Goal: Task Accomplishment & Management: Complete application form

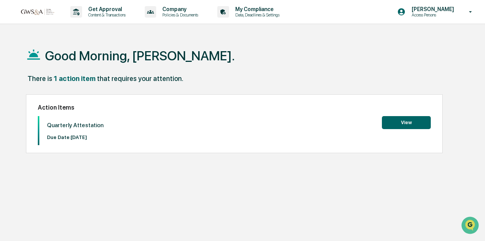
click at [405, 123] on button "View" at bounding box center [406, 122] width 49 height 13
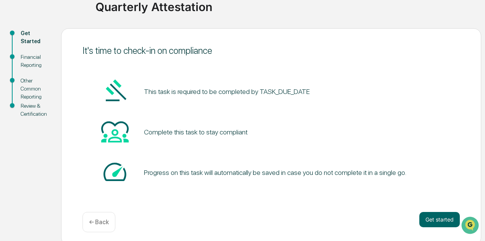
scroll to position [66, 0]
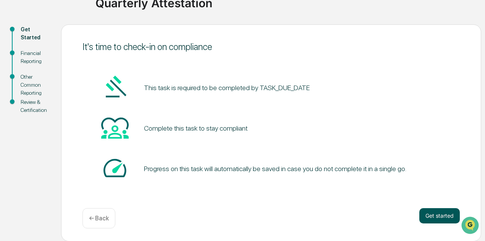
click at [437, 218] on button "Get started" at bounding box center [439, 215] width 40 height 15
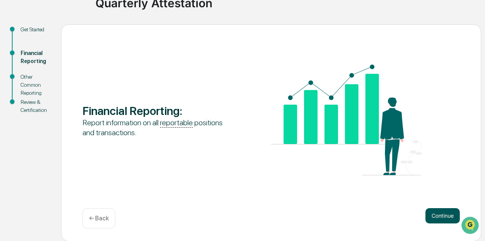
click at [441, 218] on button "Continue" at bounding box center [442, 215] width 34 height 15
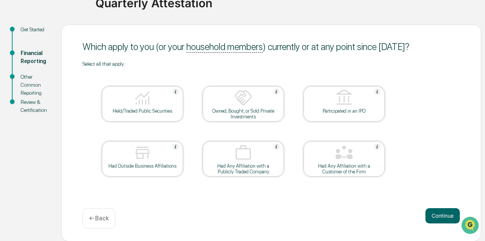
click at [177, 89] on img at bounding box center [175, 92] width 6 height 6
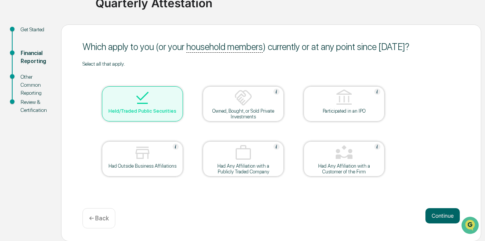
click at [157, 95] on div at bounding box center [142, 98] width 76 height 19
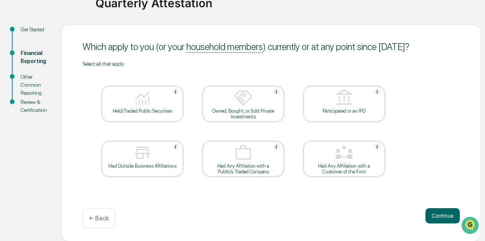
click at [176, 92] on img at bounding box center [175, 92] width 6 height 6
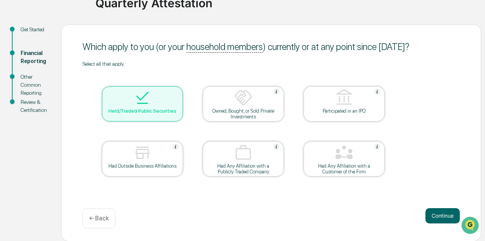
click at [128, 95] on div at bounding box center [142, 98] width 76 height 19
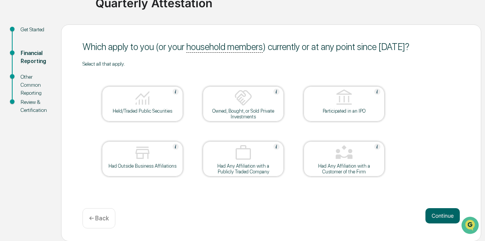
click at [152, 93] on div at bounding box center [142, 98] width 76 height 19
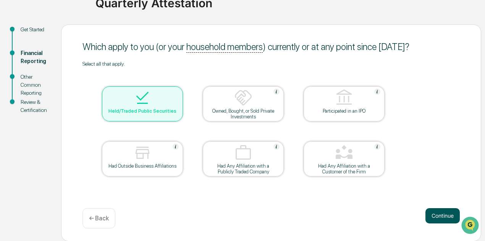
click at [440, 216] on button "Continue" at bounding box center [442, 215] width 34 height 15
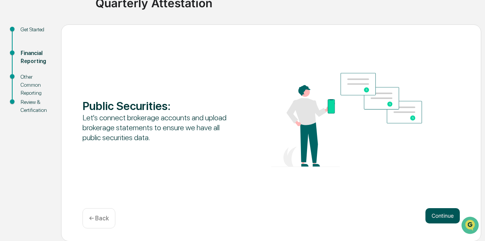
click at [437, 217] on button "Continue" at bounding box center [442, 215] width 34 height 15
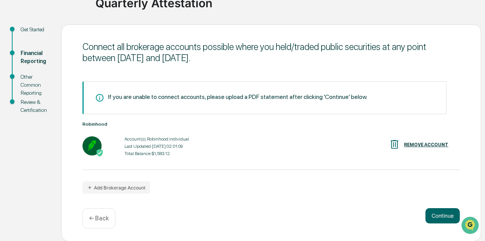
click at [137, 141] on div "Account(s): Robinhood individual" at bounding box center [156, 138] width 64 height 5
click at [434, 215] on button "Continue" at bounding box center [442, 215] width 34 height 15
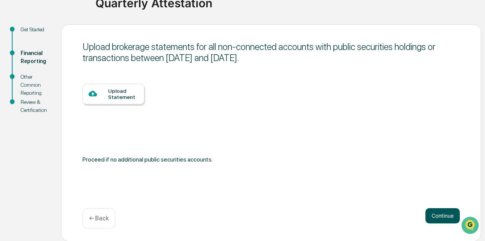
click at [443, 214] on button "Continue" at bounding box center [442, 215] width 34 height 15
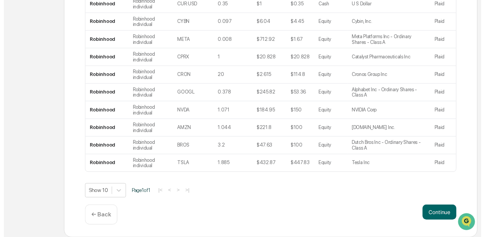
scroll to position [189, 0]
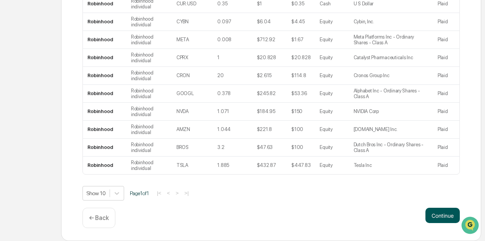
click at [443, 217] on button "Continue" at bounding box center [442, 215] width 34 height 15
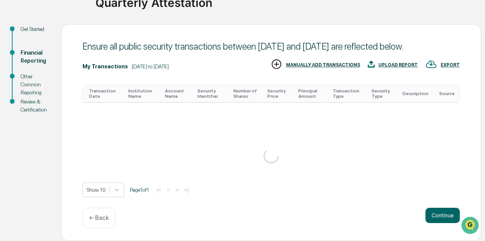
scroll to position [66, 0]
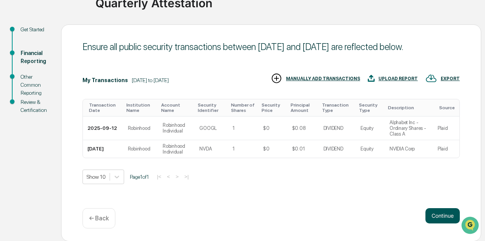
click at [443, 219] on button "Continue" at bounding box center [442, 215] width 34 height 15
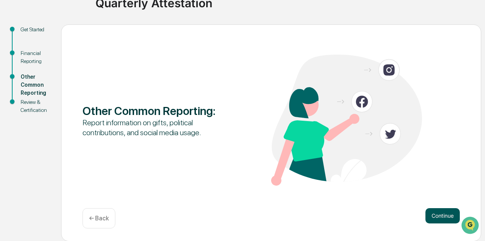
click at [442, 212] on button "Continue" at bounding box center [442, 215] width 34 height 15
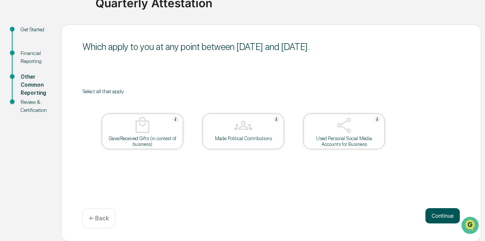
click at [432, 212] on button "Continue" at bounding box center [442, 215] width 34 height 15
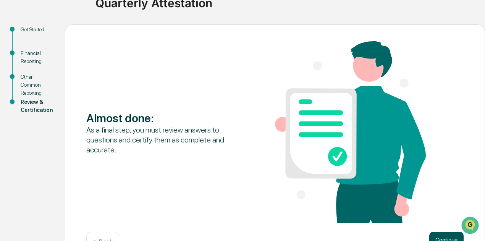
click at [446, 235] on button "Continue" at bounding box center [446, 239] width 34 height 15
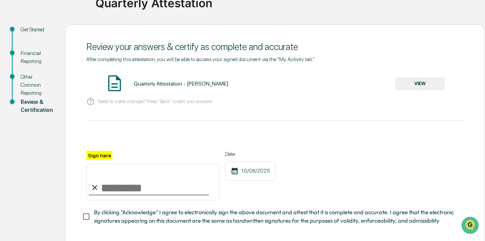
drag, startPoint x: 95, startPoint y: 188, endPoint x: 146, endPoint y: 185, distance: 50.5
click at [146, 185] on div "Sign here" at bounding box center [152, 176] width 133 height 50
click at [111, 185] on input "Sign here" at bounding box center [152, 182] width 133 height 37
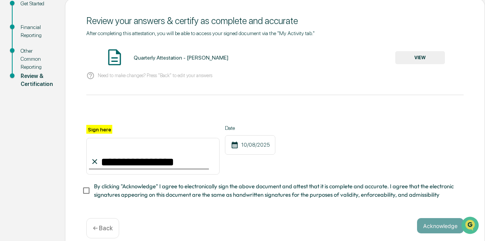
scroll to position [105, 0]
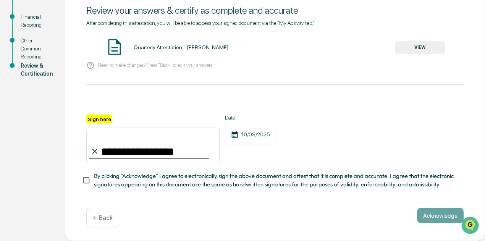
type input "**********"
click at [429, 217] on button "Acknowledge" at bounding box center [440, 215] width 47 height 15
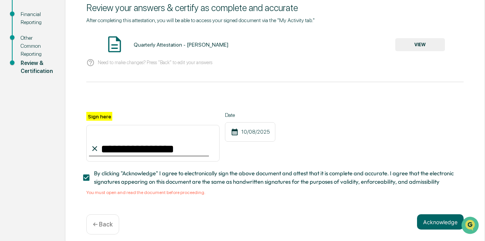
click at [412, 42] on button "VIEW" at bounding box center [420, 44] width 50 height 13
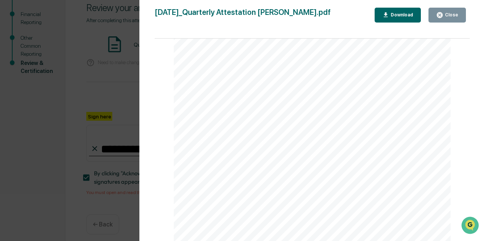
scroll to position [0, 0]
click at [116, 98] on div "Version History [DATE] 05:50 PM [PERSON_NAME] [DATE]_Quarterly Attestation [PER…" at bounding box center [242, 120] width 485 height 241
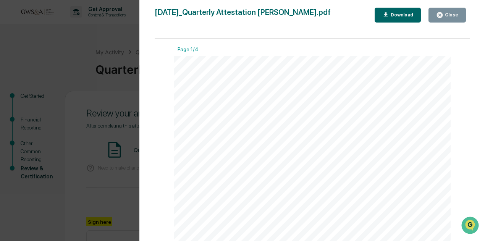
click at [440, 12] on icon "button" at bounding box center [439, 14] width 7 height 7
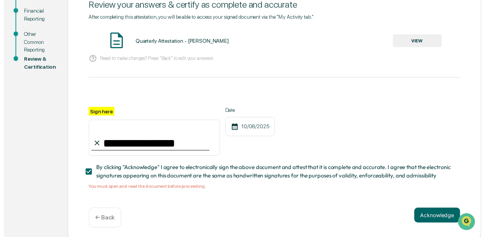
scroll to position [114, 0]
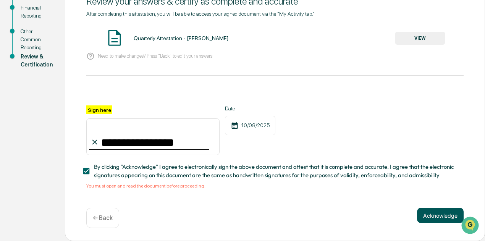
click at [435, 215] on button "Acknowledge" at bounding box center [440, 215] width 47 height 15
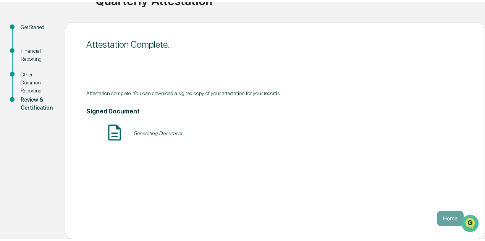
scroll to position [66, 0]
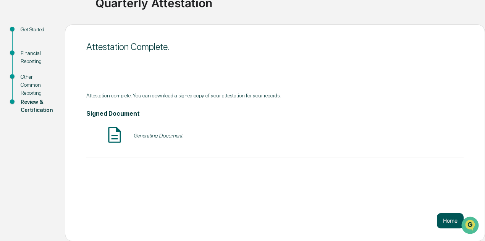
click at [443, 217] on button "Home" at bounding box center [450, 220] width 27 height 15
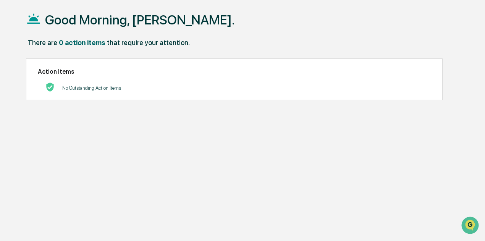
click at [71, 22] on h1 "Good Morning, [PERSON_NAME]." at bounding box center [140, 19] width 190 height 15
click at [469, 226] on icon "Open customer support" at bounding box center [469, 234] width 19 height 19
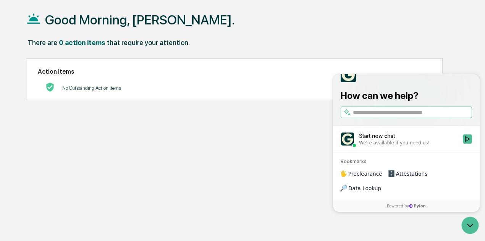
click at [455, 34] on div "Good Morning, [PERSON_NAME]." at bounding box center [244, 19] width 436 height 38
click at [61, 56] on div "Good Morning, [PERSON_NAME]. There are 0 action items that require your attenti…" at bounding box center [244, 120] width 459 height 241
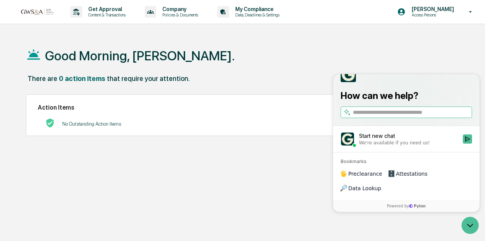
click at [300, 55] on div "Good Morning, [PERSON_NAME]." at bounding box center [244, 55] width 436 height 38
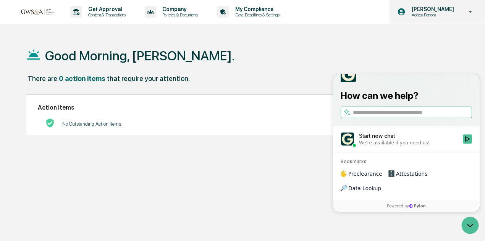
click at [468, 11] on icon at bounding box center [470, 11] width 13 height 7
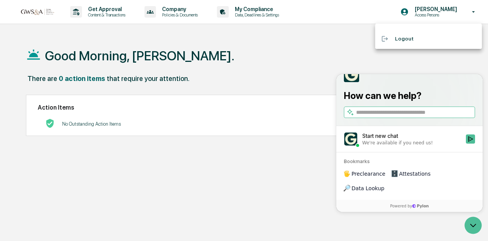
click at [272, 8] on div at bounding box center [244, 120] width 488 height 241
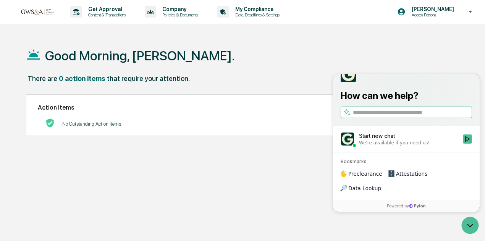
click at [272, 8] on p "My Compliance" at bounding box center [256, 9] width 54 height 6
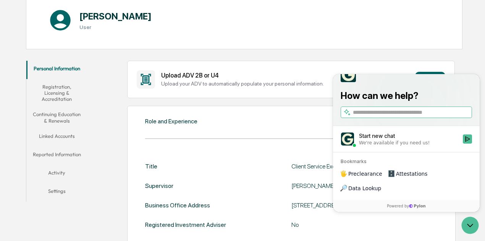
scroll to position [82, 0]
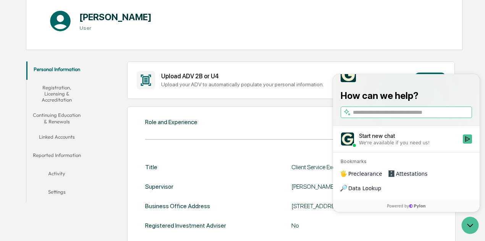
click at [454, 82] on div at bounding box center [405, 73] width 131 height 15
click at [472, 227] on icon "Open customer support" at bounding box center [469, 225] width 19 height 19
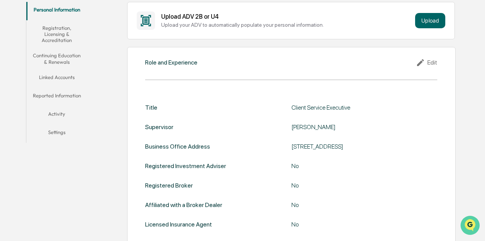
scroll to position [142, 0]
click at [48, 59] on button "Continuing Education & Renewals" at bounding box center [56, 59] width 61 height 22
